Goal: Task Accomplishment & Management: Use online tool/utility

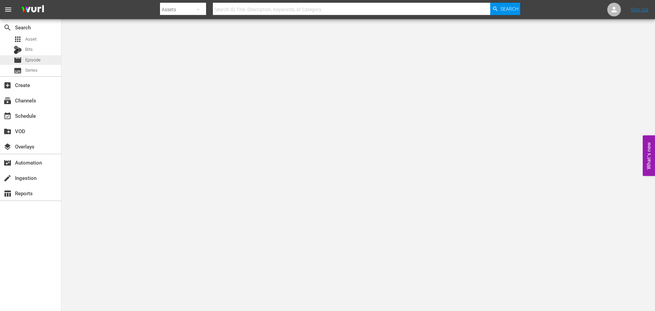
click at [37, 63] on span "Episode" at bounding box center [32, 60] width 15 height 7
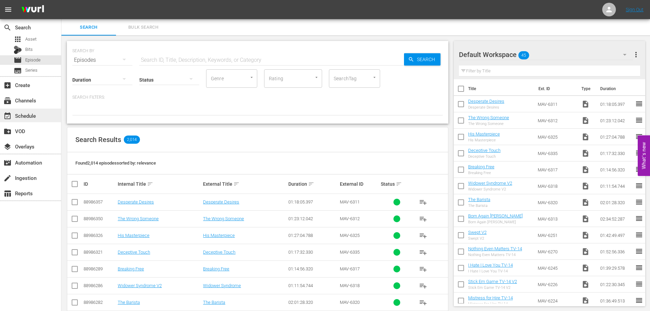
click at [31, 114] on div "event_available Schedule" at bounding box center [19, 115] width 38 height 6
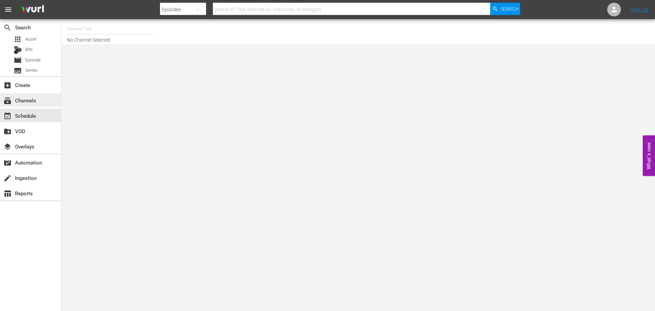
click at [26, 100] on div "subscriptions Channels" at bounding box center [19, 99] width 38 height 6
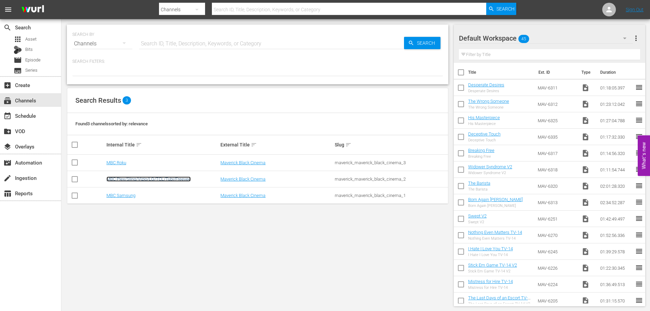
click at [138, 177] on link "MBC Plex/Sling/Vizio/LG/TCL/Tubi/Freevee" at bounding box center [148, 178] width 84 height 5
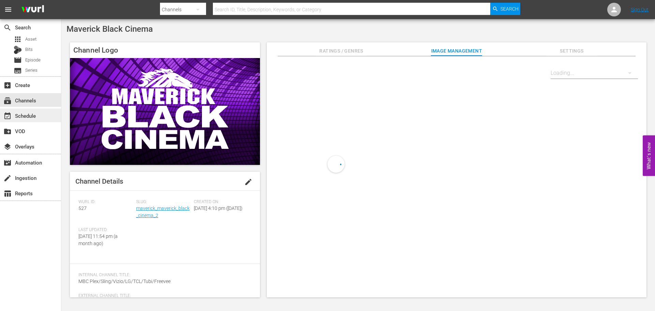
click at [40, 111] on div "event_available Schedule" at bounding box center [30, 116] width 61 height 14
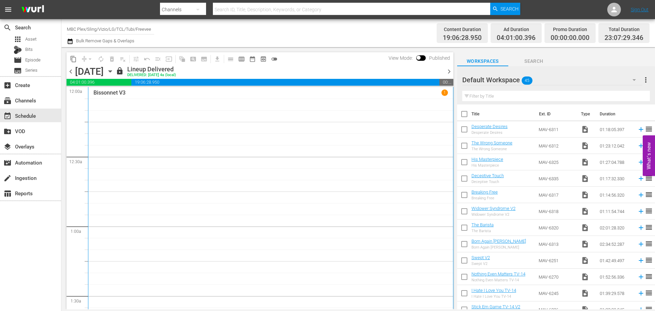
click at [112, 71] on icon "button" at bounding box center [110, 72] width 3 height 2
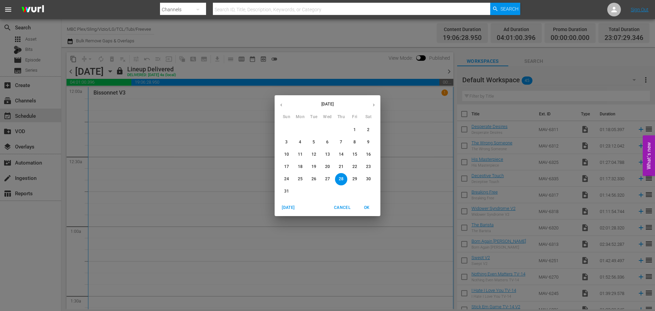
click at [374, 104] on icon "button" at bounding box center [373, 104] width 5 height 5
click at [372, 130] on span "4" at bounding box center [368, 130] width 12 height 6
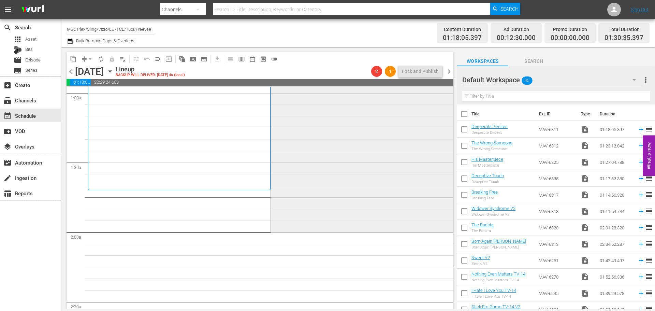
scroll to position [34, 0]
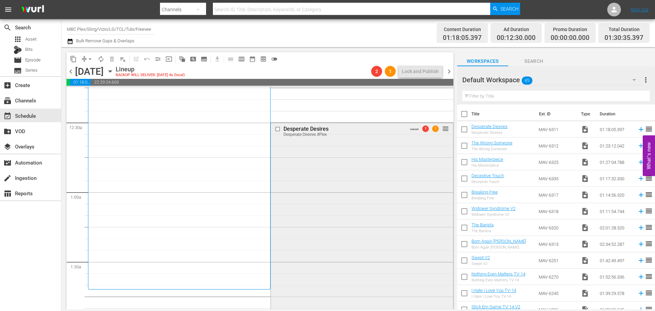
click at [325, 203] on div "Desperate Desires Desperate Desires #Plex VARIANT 1 1 reorder" at bounding box center [362, 226] width 182 height 208
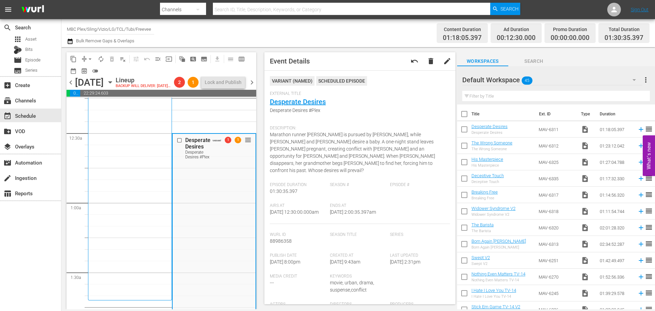
scroll to position [0, 0]
click at [318, 102] on link "Desperate Desires" at bounding box center [298, 102] width 56 height 8
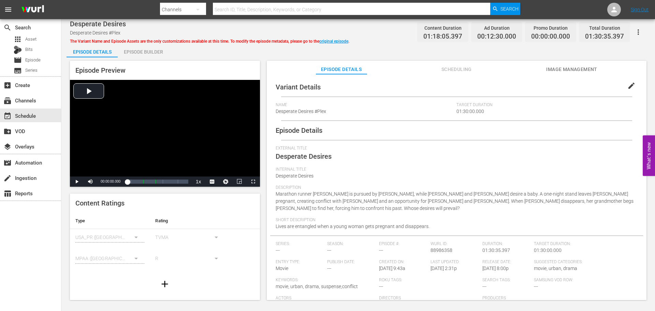
click at [627, 89] on span "edit" at bounding box center [631, 86] width 8 height 8
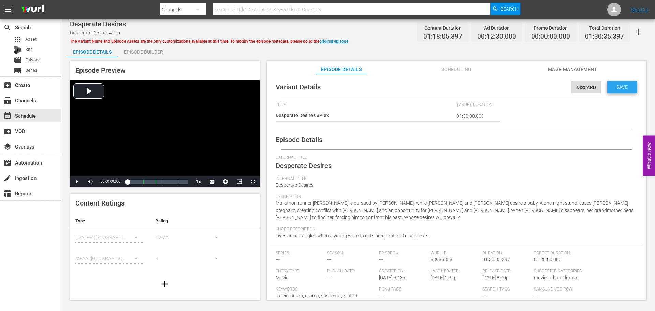
click at [627, 89] on span "Save" at bounding box center [622, 86] width 22 height 5
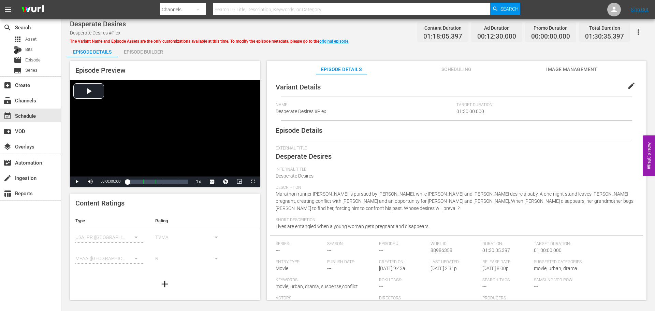
click at [623, 86] on button "edit" at bounding box center [631, 85] width 16 height 16
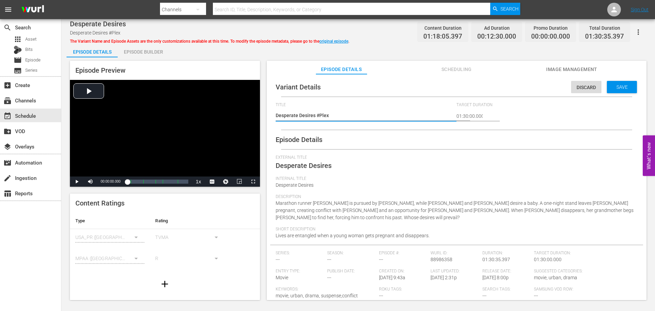
click at [466, 115] on input "01:30:00.000" at bounding box center [470, 116] width 26 height 16
click at [471, 115] on input "01:30:00.000" at bounding box center [470, 116] width 26 height 16
click at [489, 118] on div "Target Duration 01:30:00.000" at bounding box center [547, 115] width 181 height 27
click at [480, 115] on input "01:30:00.000" at bounding box center [470, 116] width 26 height 16
type input "01:30:00.000"
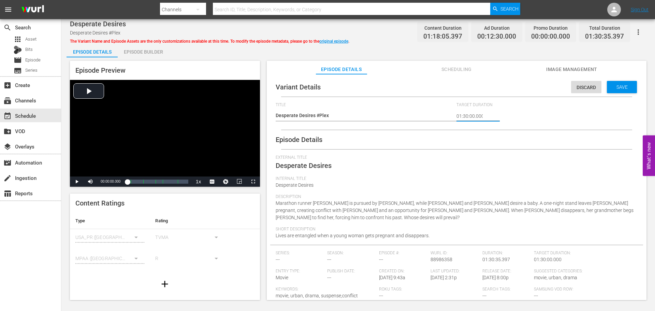
scroll to position [0, 1]
click at [547, 110] on div "Target Duration 01:30:00.000" at bounding box center [547, 115] width 181 height 27
click at [629, 88] on span "Save" at bounding box center [622, 86] width 22 height 5
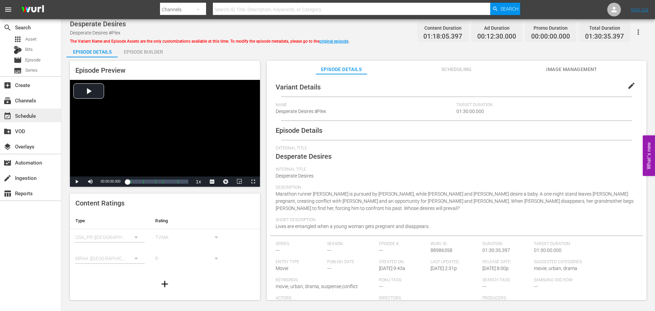
click at [41, 112] on div "event_available Schedule" at bounding box center [30, 116] width 61 height 14
